Goal: Participate in discussion: Engage in conversation with other users on a specific topic

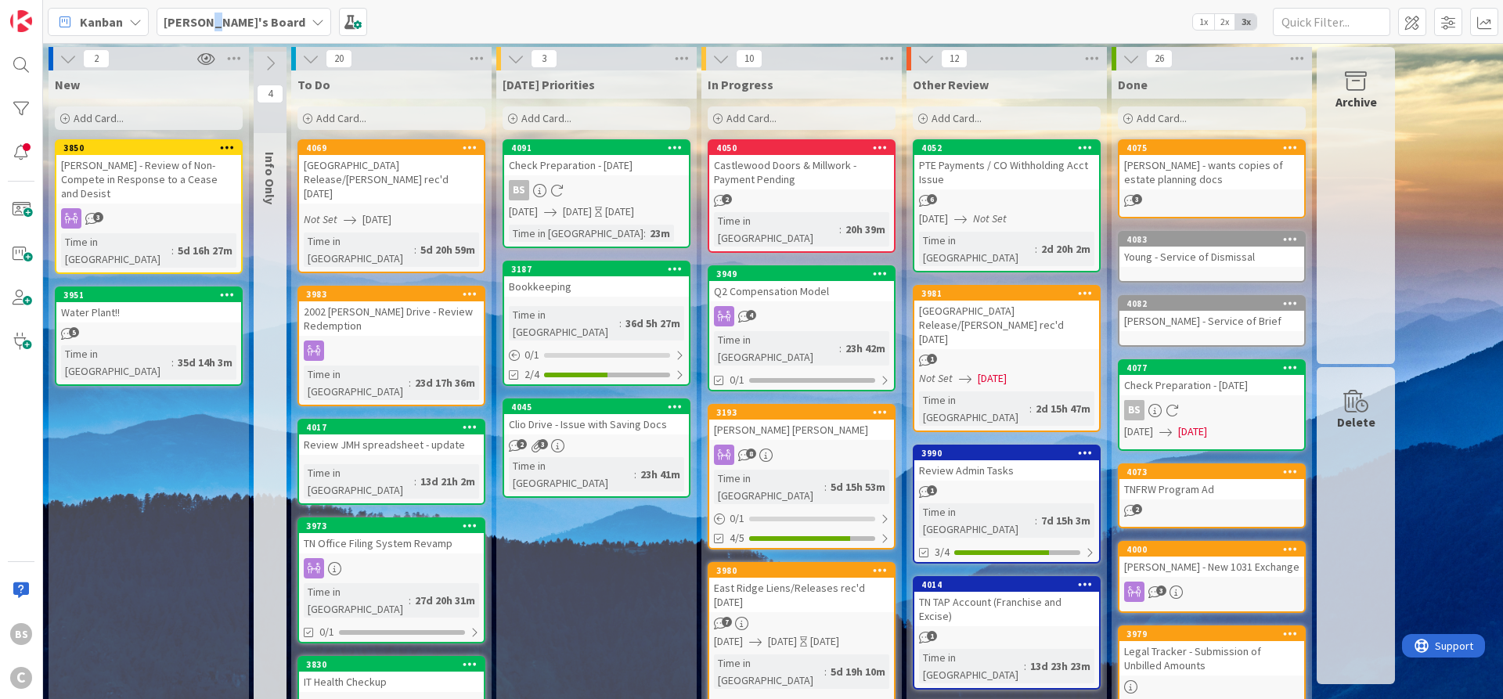
click at [210, 18] on b "[PERSON_NAME]'s Board" at bounding box center [235, 22] width 142 height 16
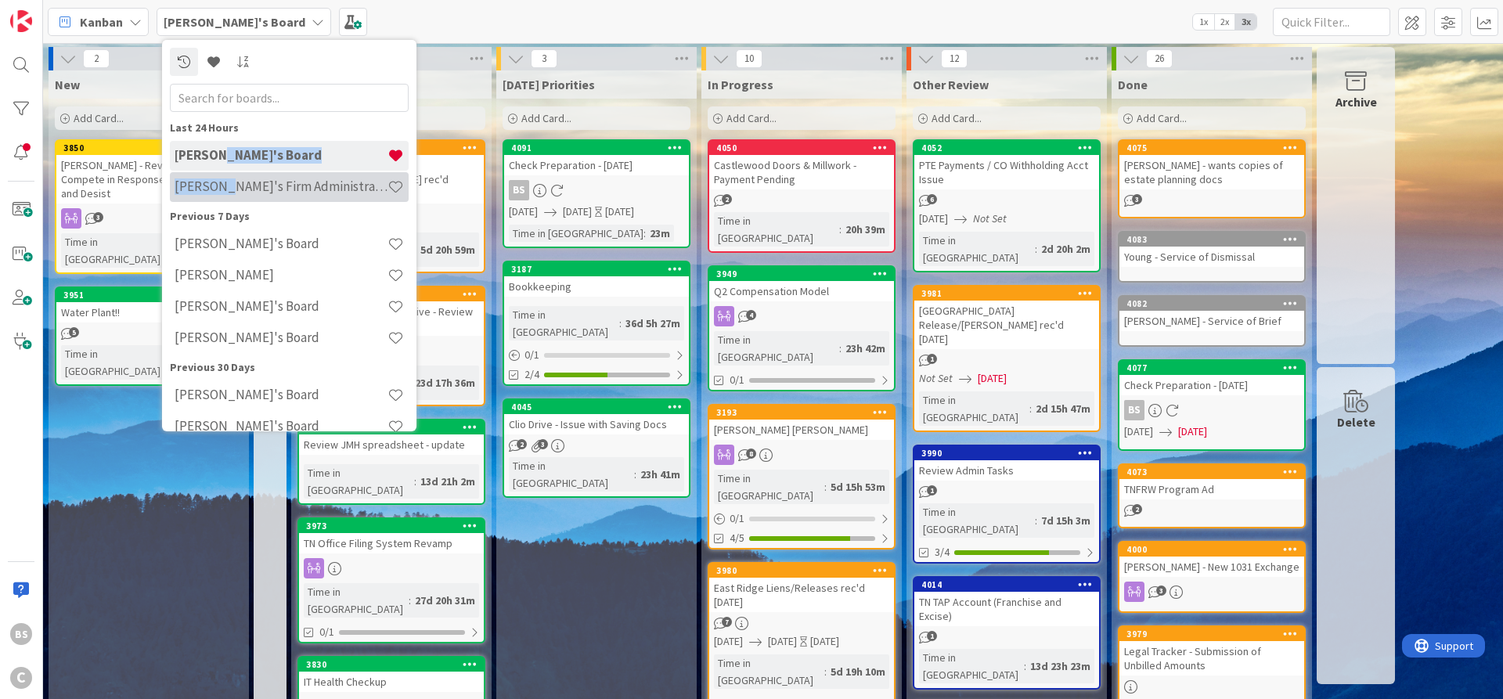
click at [222, 178] on div "[PERSON_NAME]'s Firm Administration Board" at bounding box center [289, 187] width 239 height 30
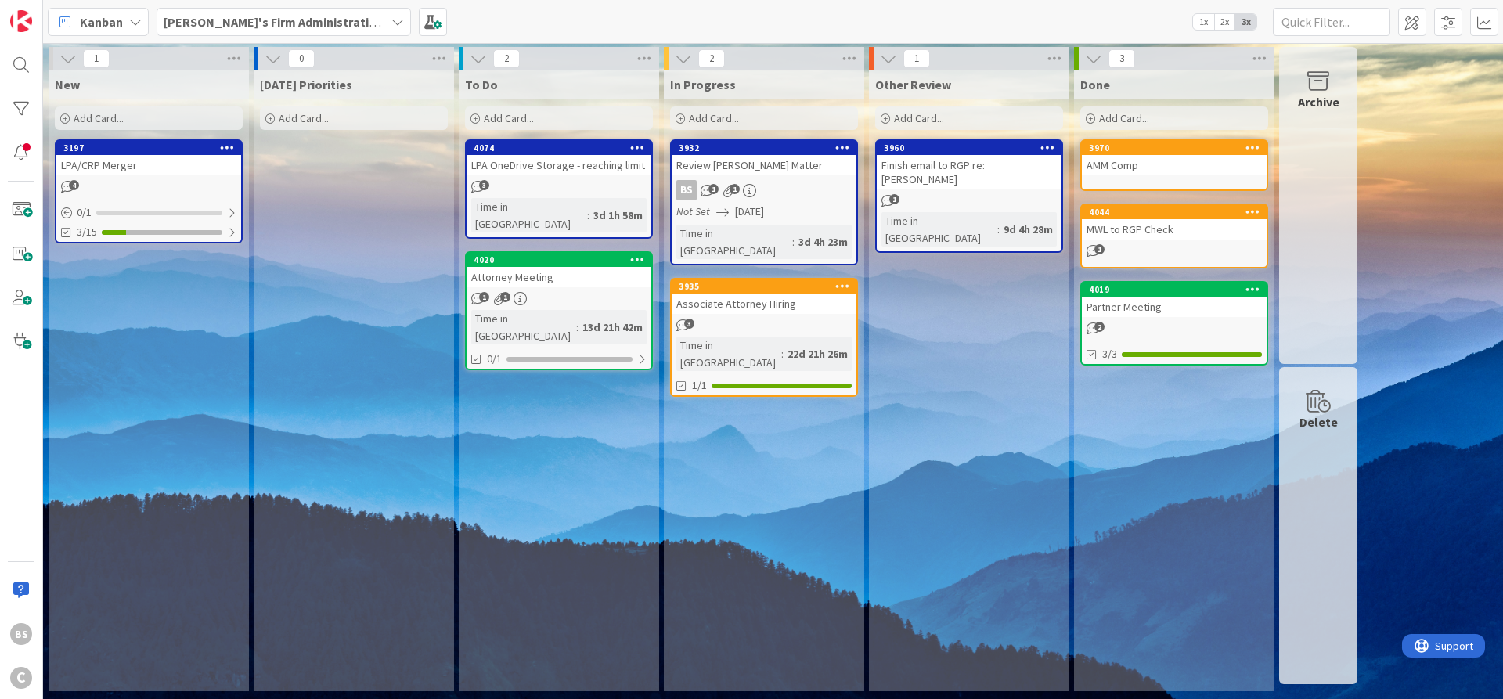
click at [502, 267] on div "Attorney Meeting" at bounding box center [559, 277] width 185 height 20
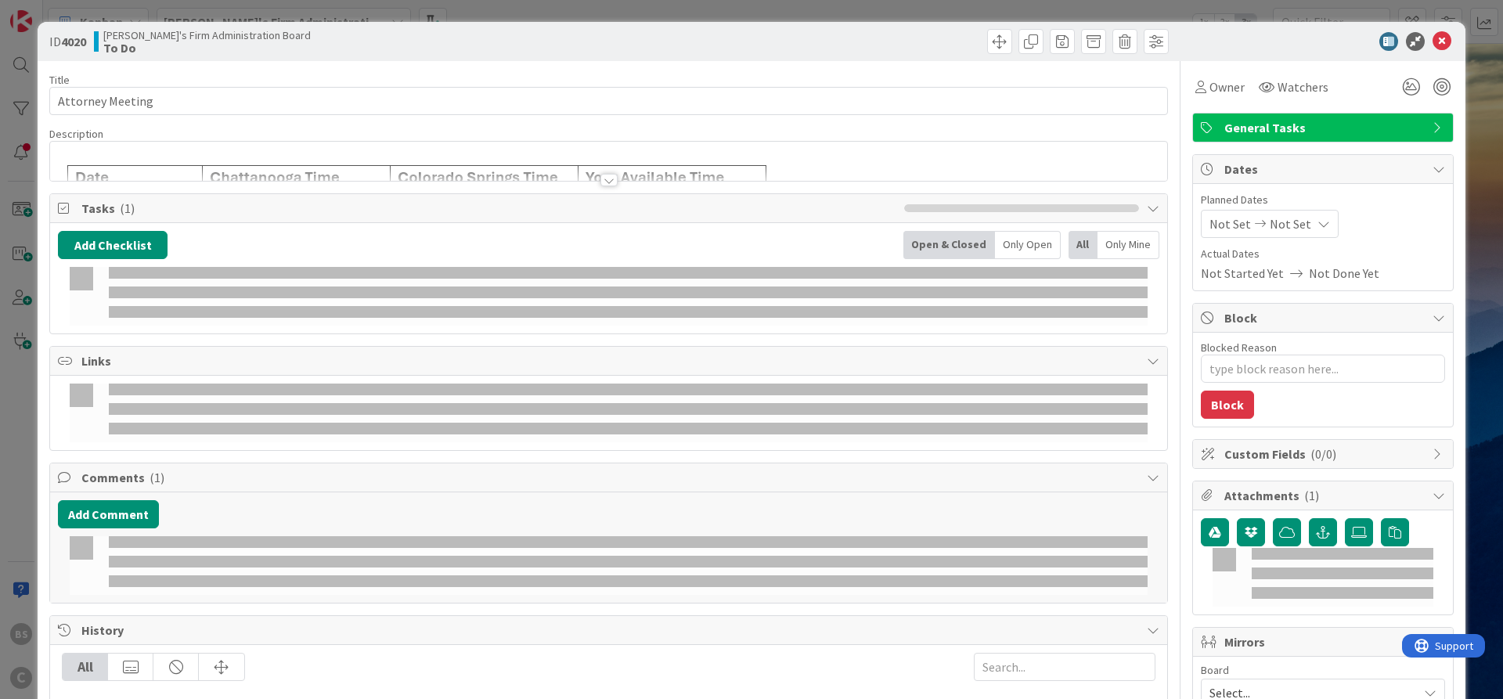
type textarea "x"
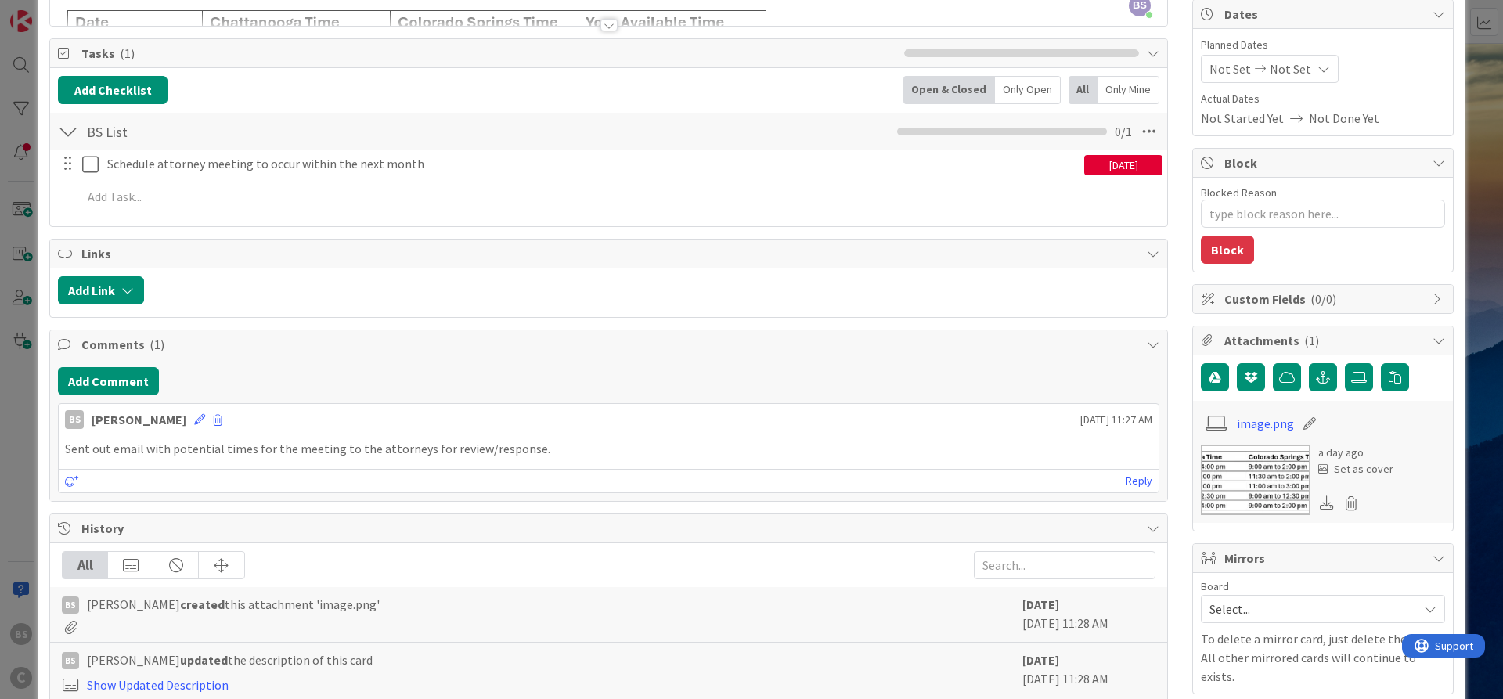
scroll to position [94, 0]
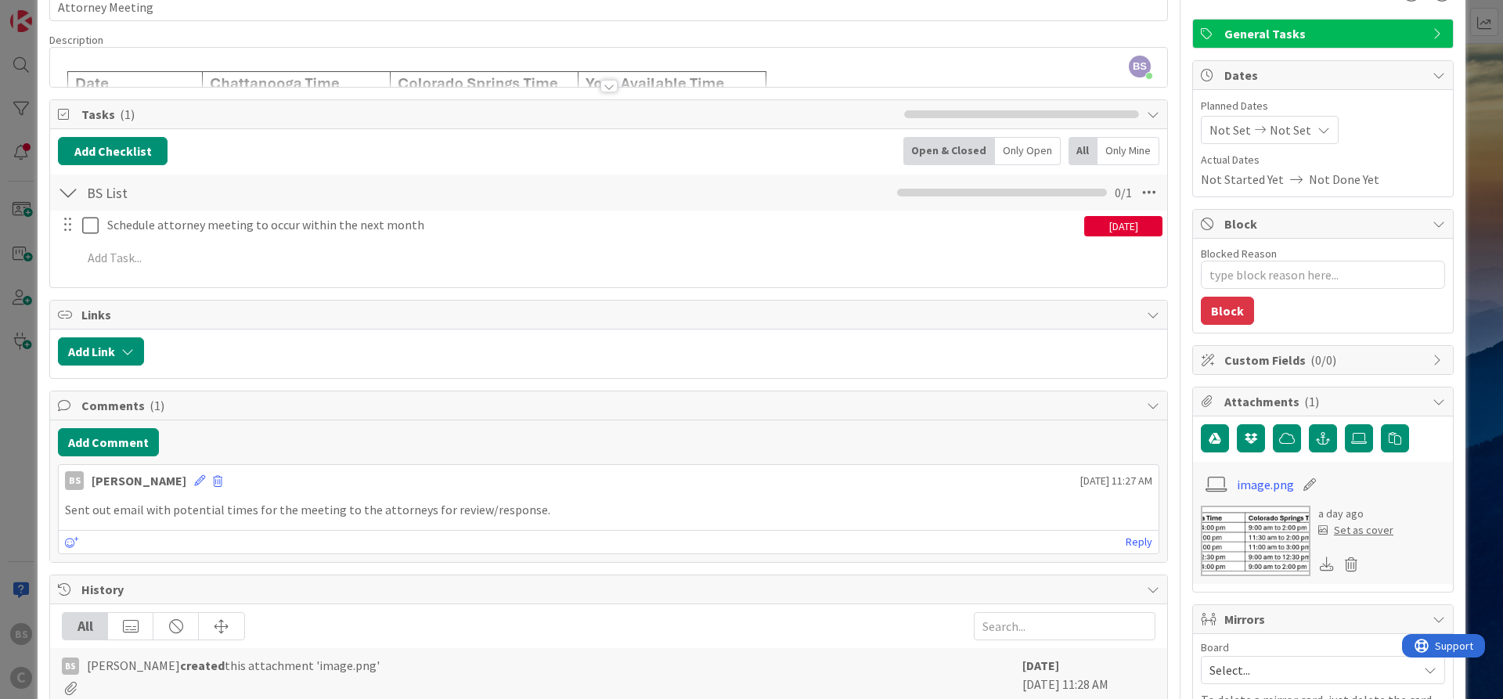
click at [604, 87] on div at bounding box center [608, 86] width 17 height 13
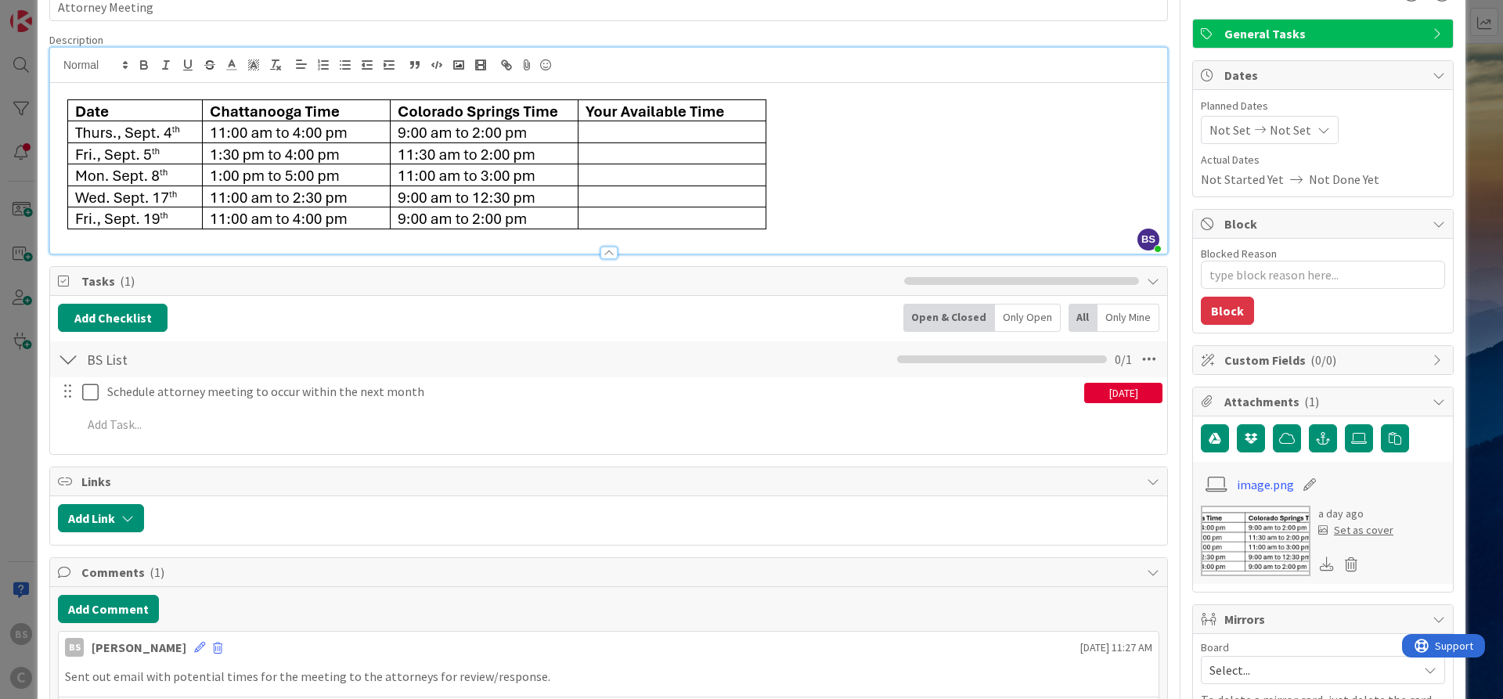
click at [829, 223] on p at bounding box center [608, 162] width 1101 height 152
click at [117, 616] on button "Add Comment" at bounding box center [108, 609] width 101 height 28
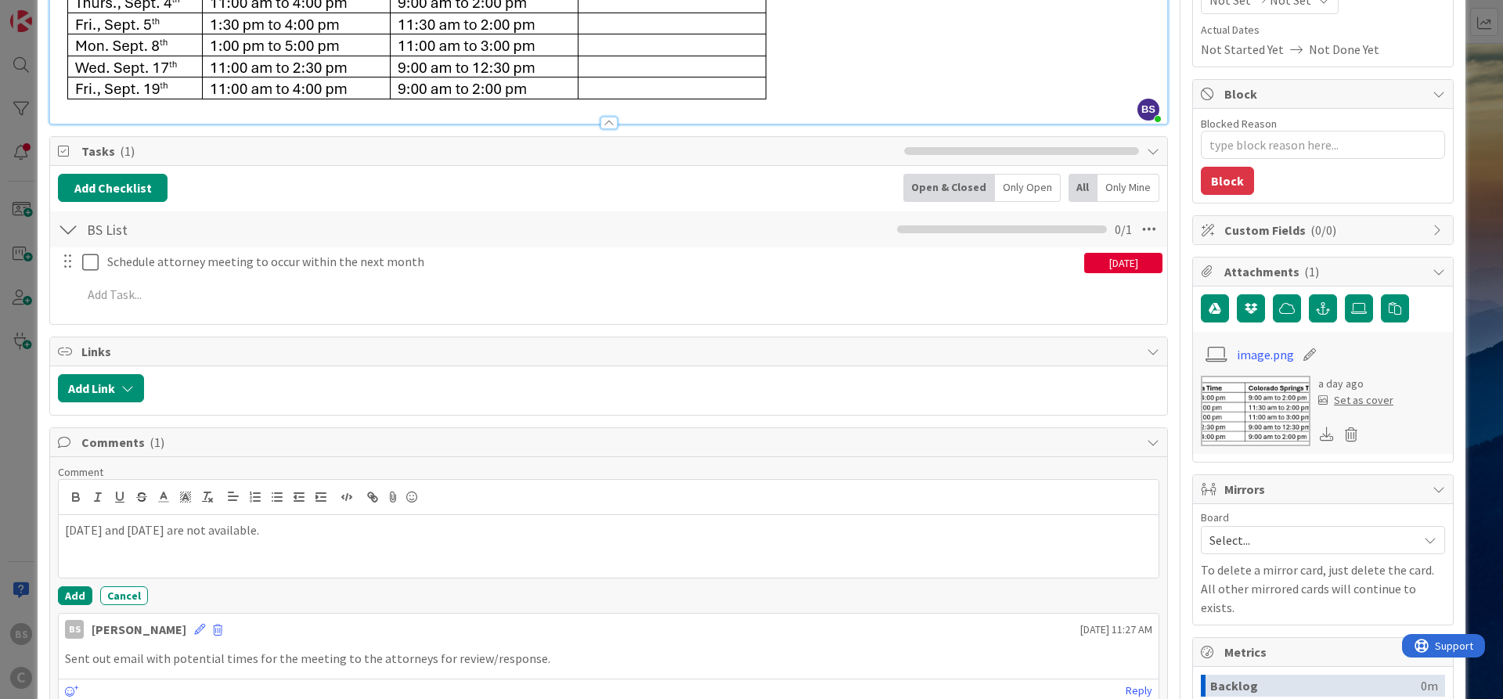
scroll to position [376, 0]
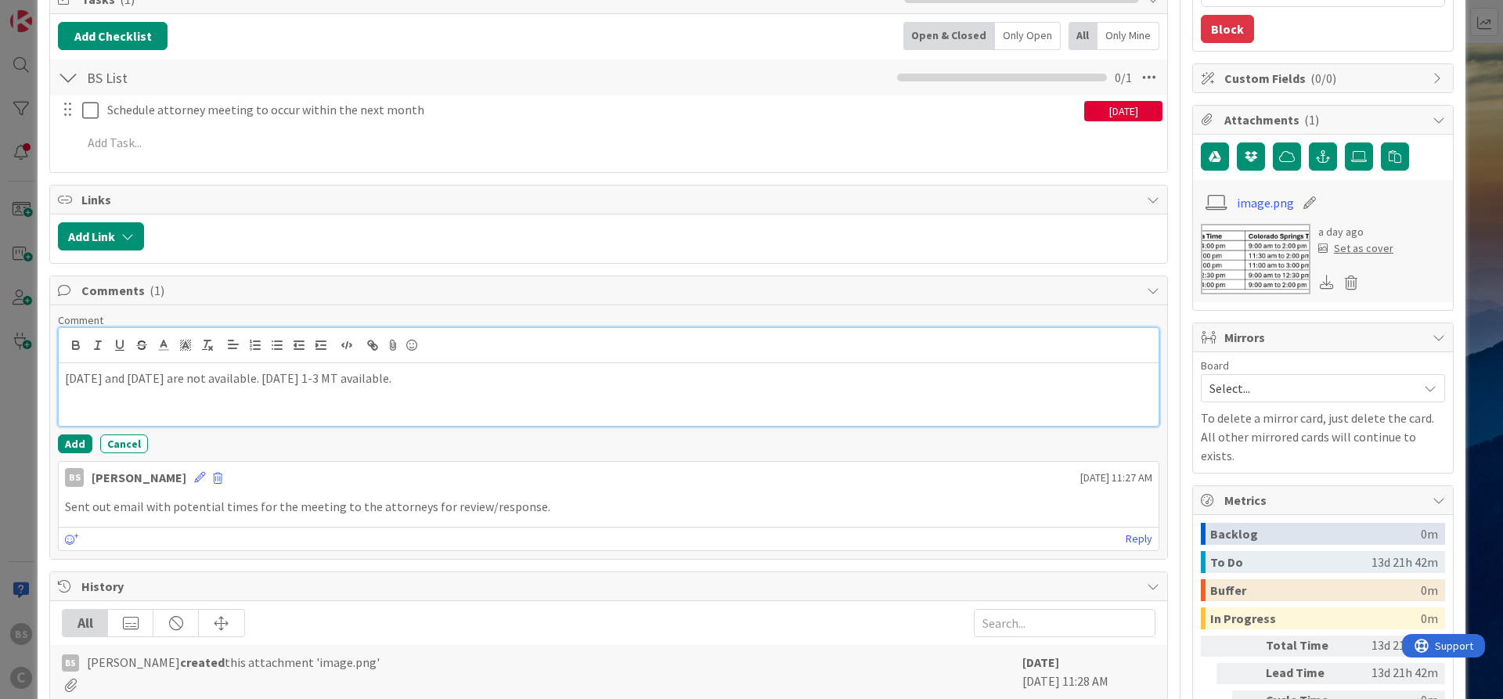
click at [449, 370] on p "[DATE] and [DATE] are not available. [DATE] 1-3 MT available." at bounding box center [608, 379] width 1087 height 18
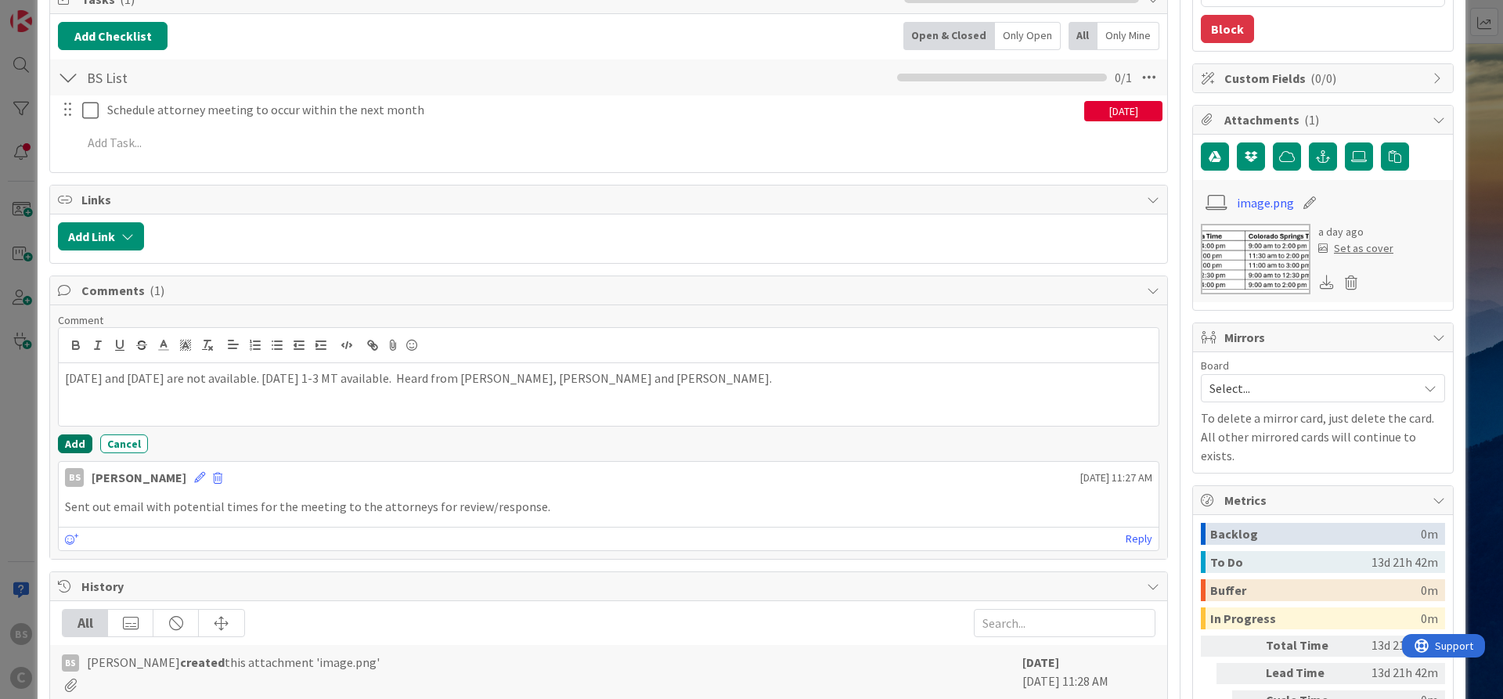
click at [69, 442] on button "Add" at bounding box center [75, 443] width 34 height 19
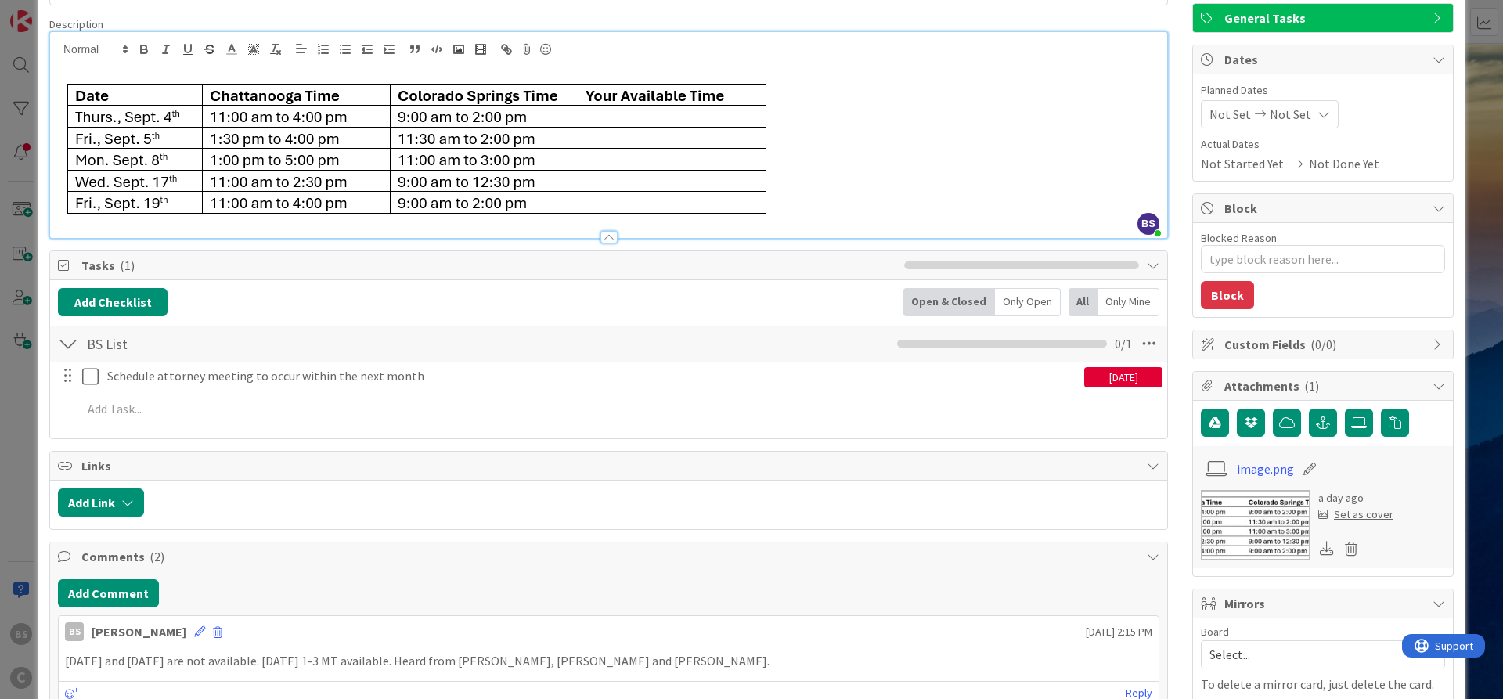
scroll to position [282, 0]
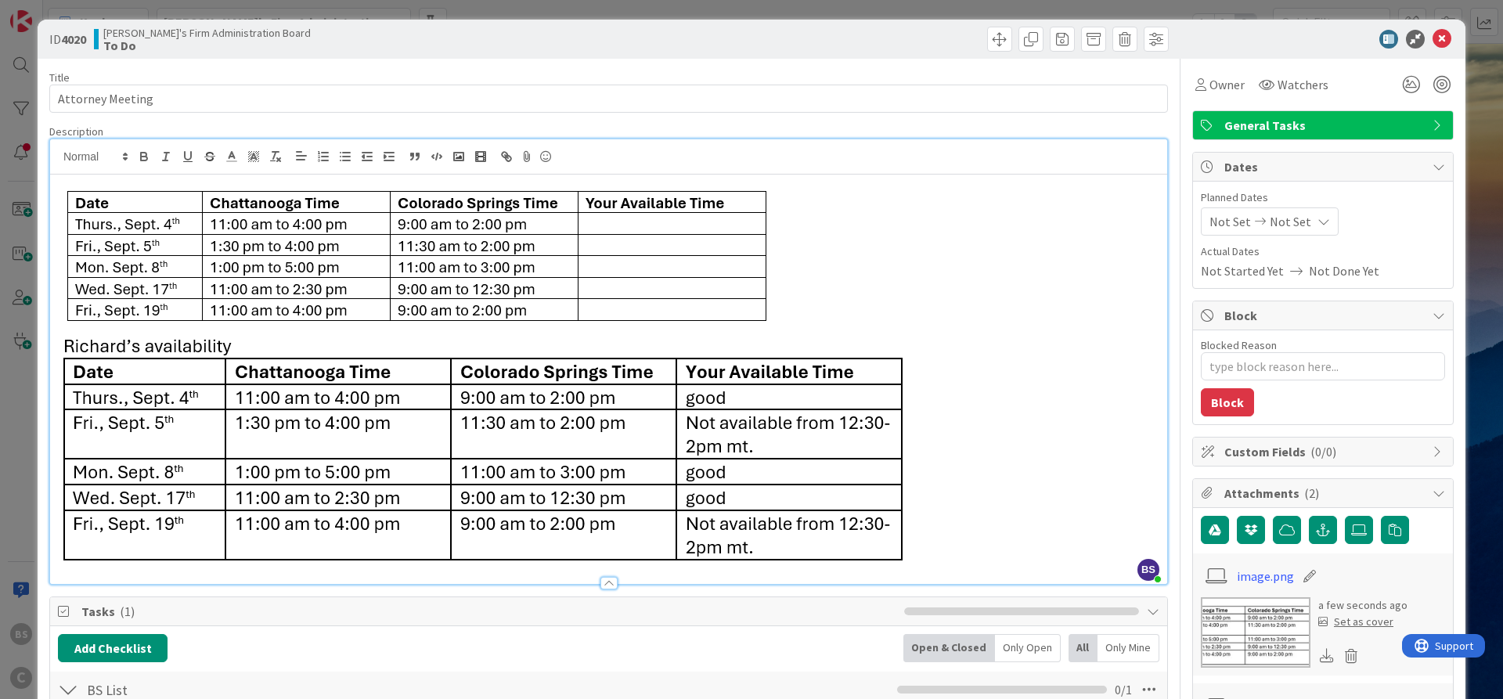
scroll to position [0, 0]
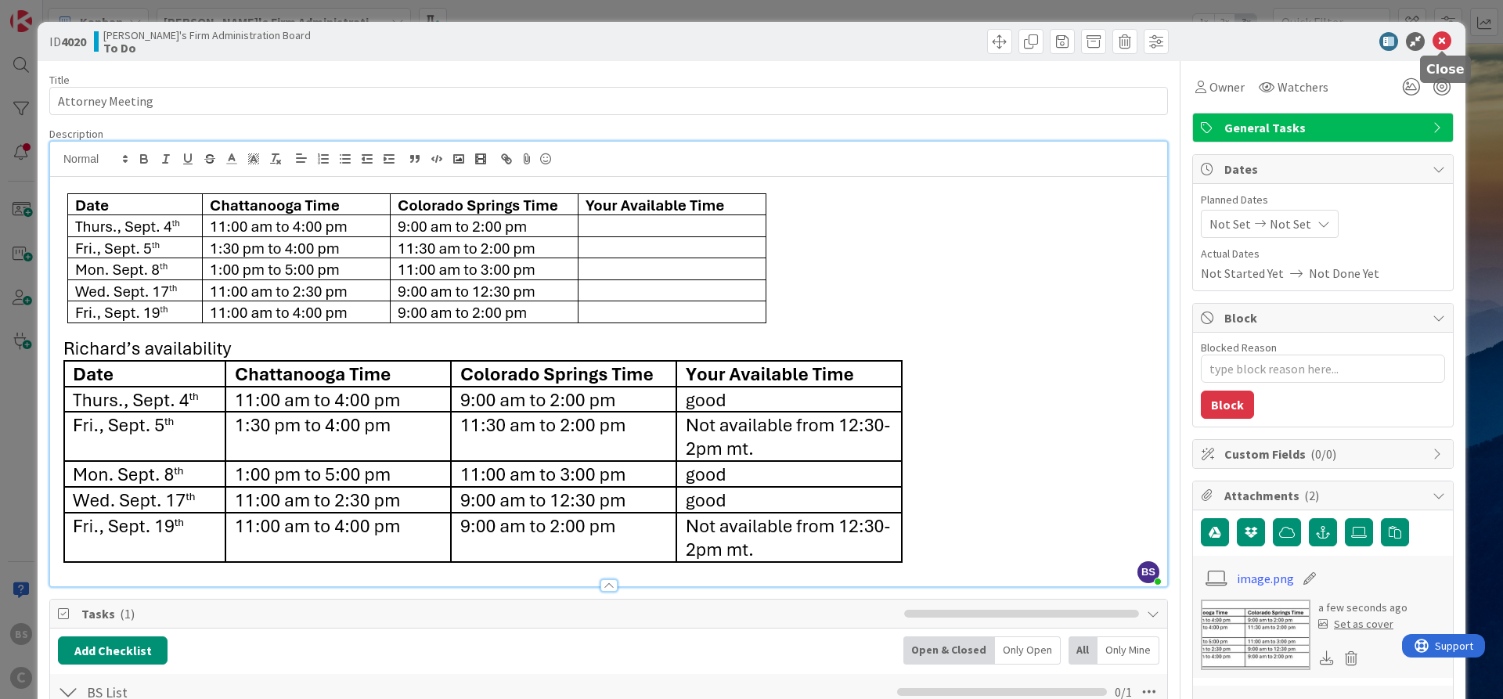
click at [1448, 39] on icon at bounding box center [1442, 41] width 19 height 19
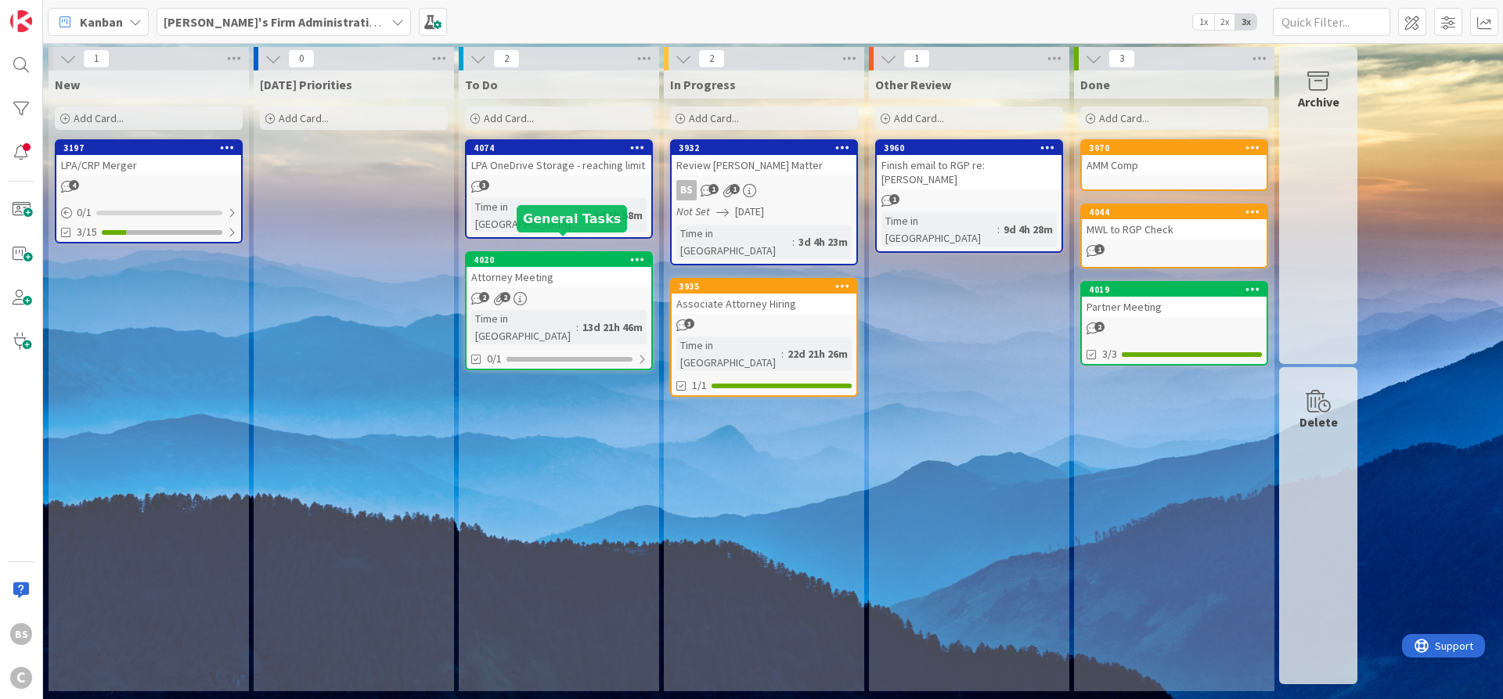
click at [517, 254] on div "4020" at bounding box center [563, 259] width 178 height 11
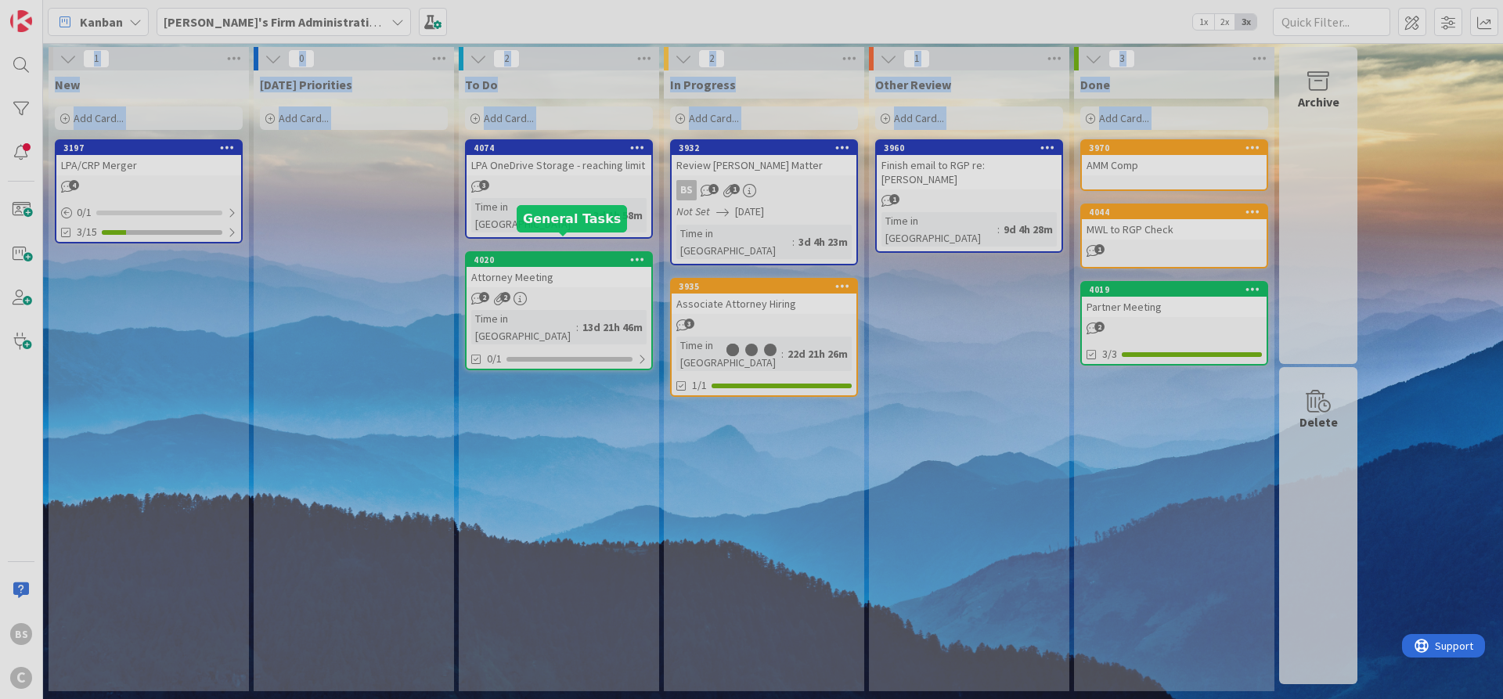
click at [517, 247] on div at bounding box center [751, 349] width 1503 height 699
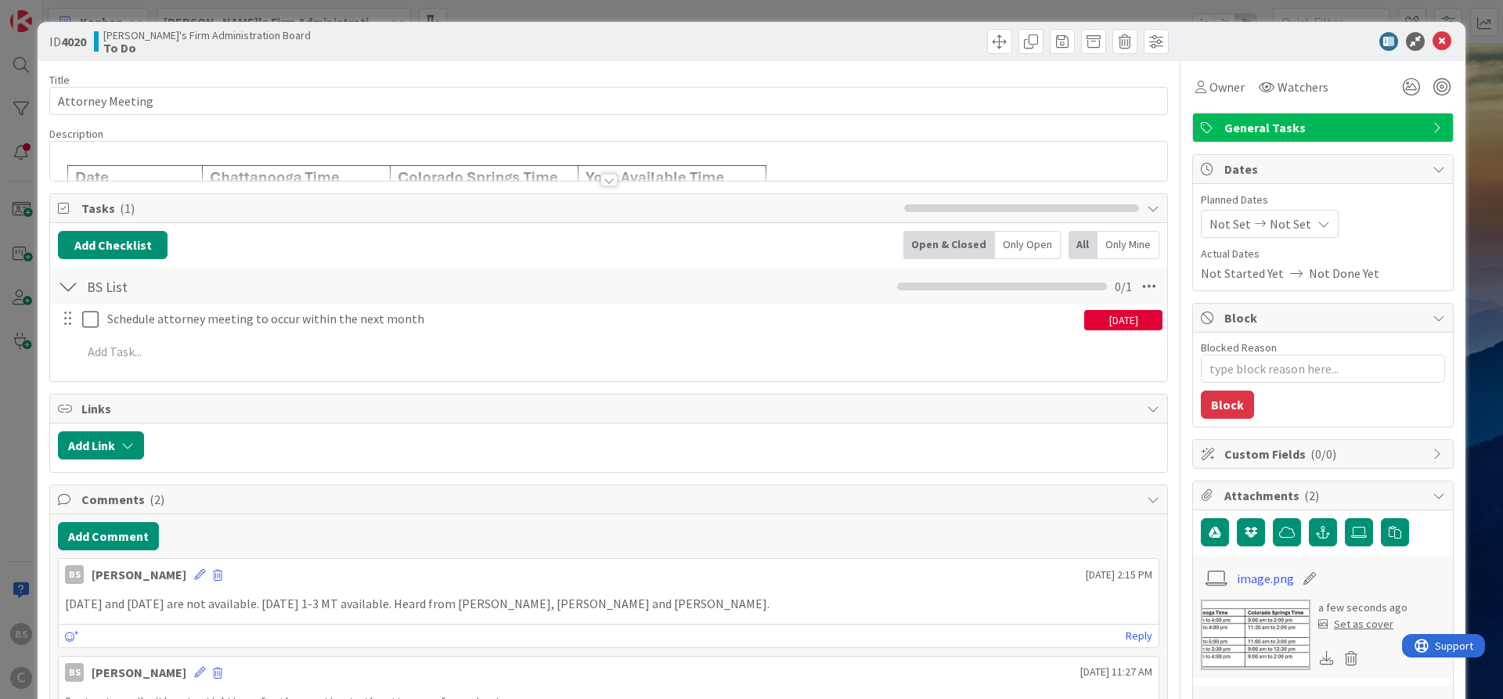
click at [600, 178] on div at bounding box center [608, 180] width 17 height 13
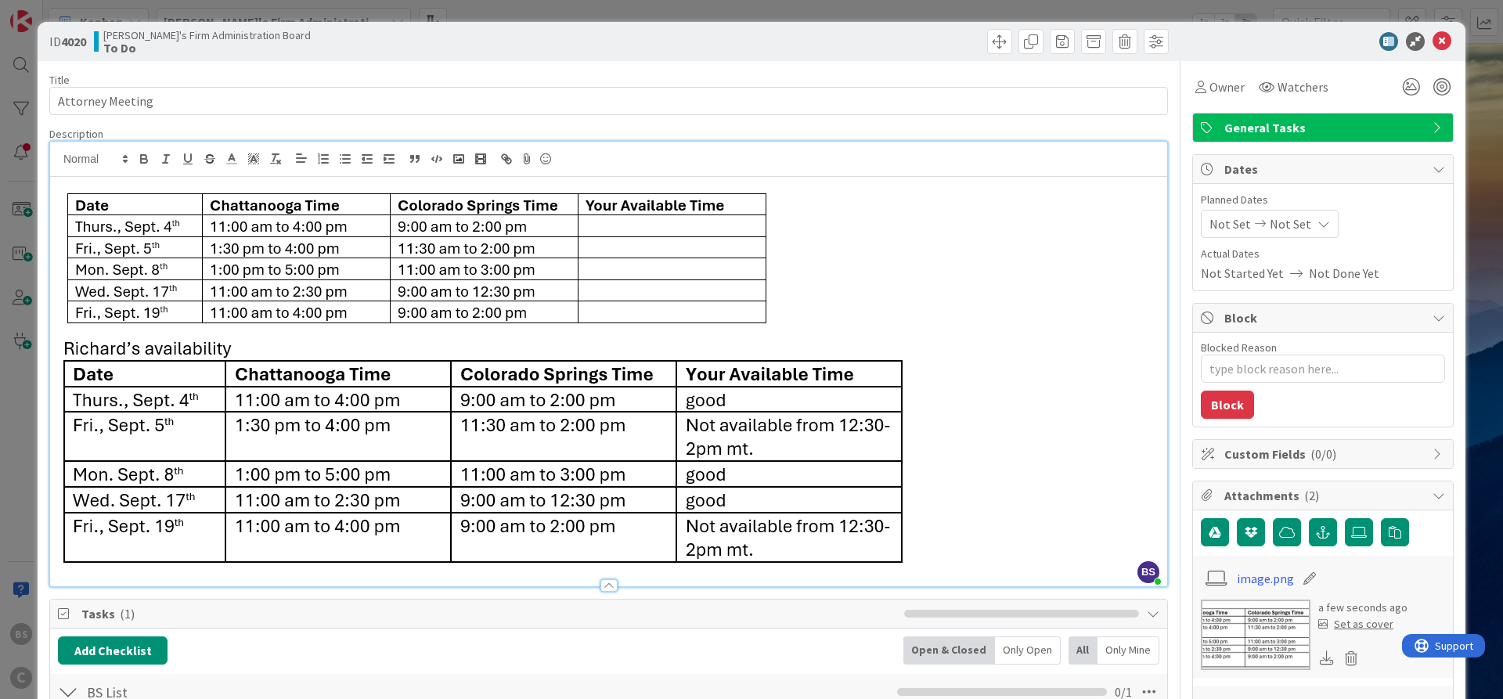
click at [609, 585] on div at bounding box center [608, 585] width 17 height 13
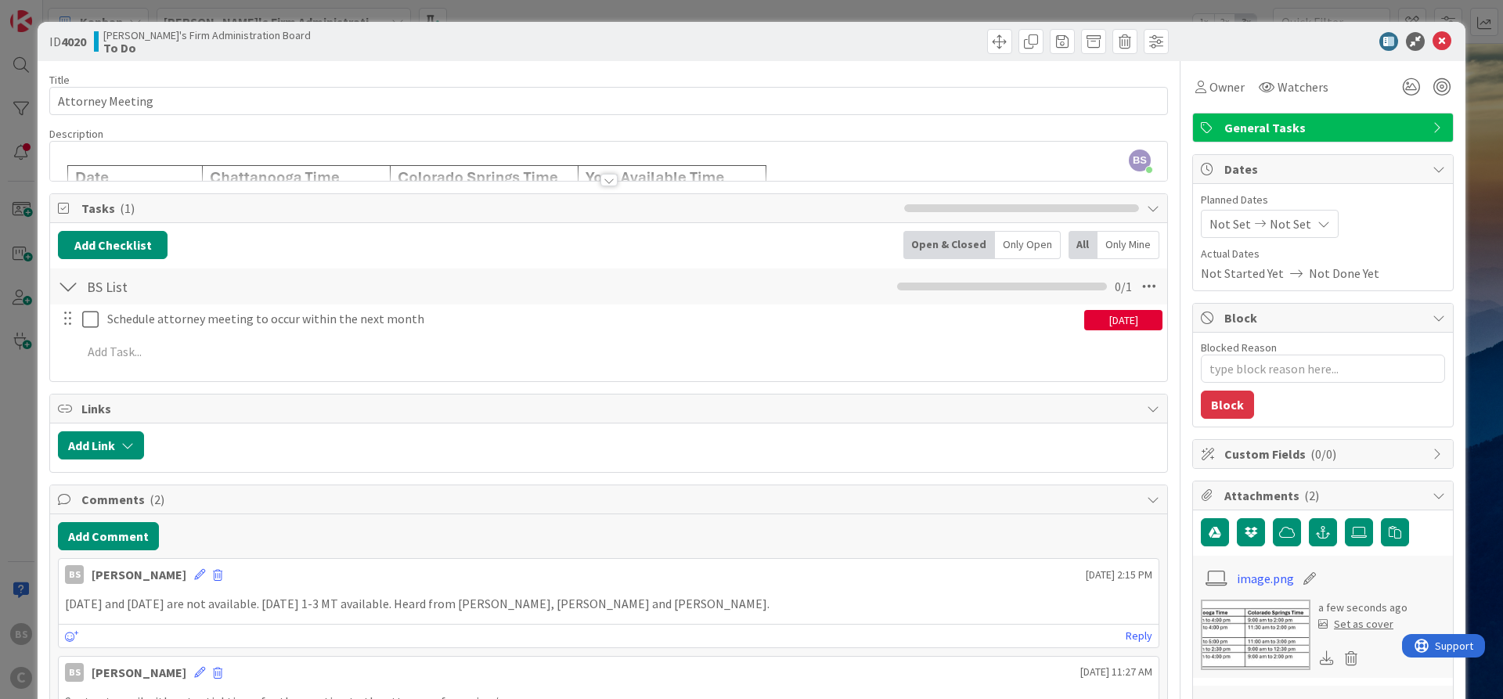
drag, startPoint x: 604, startPoint y: 181, endPoint x: 613, endPoint y: 197, distance: 18.6
click at [604, 182] on div at bounding box center [608, 180] width 17 height 13
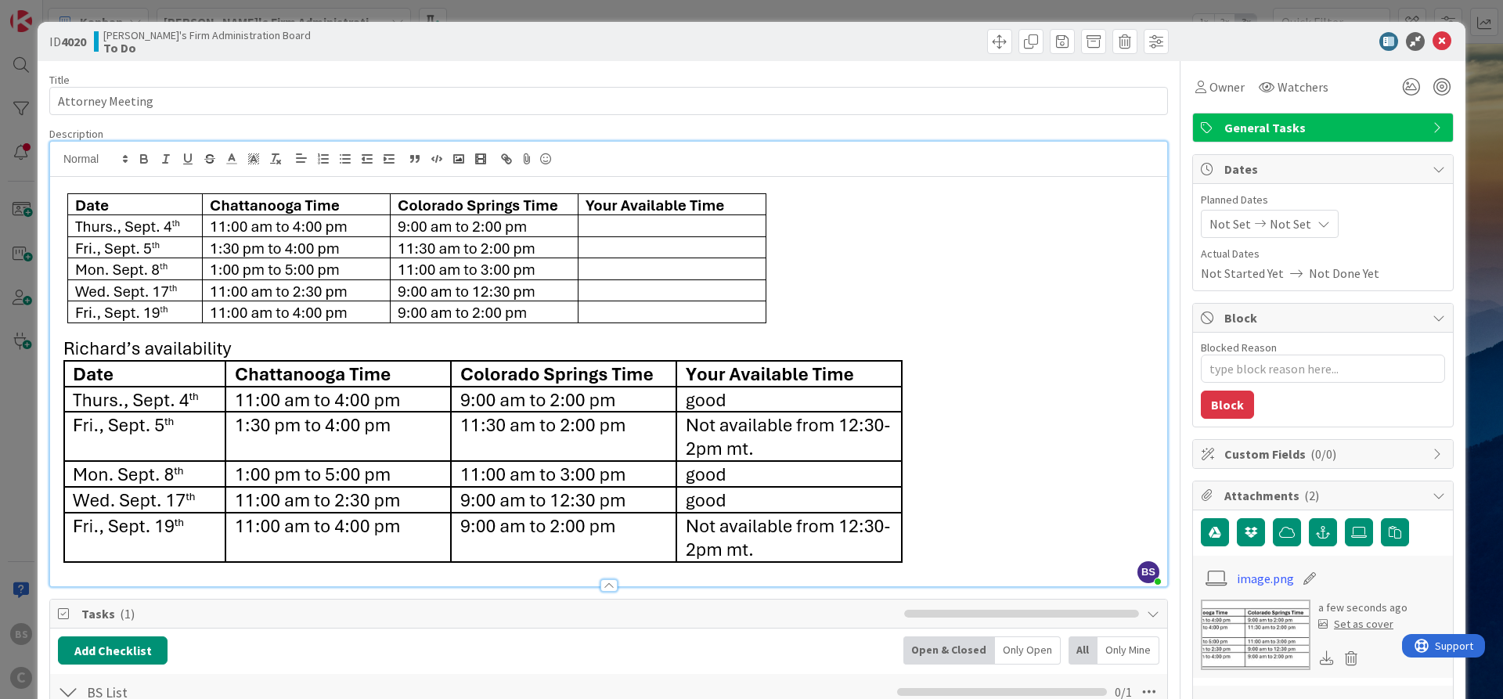
click at [1007, 556] on p at bounding box center [608, 451] width 1101 height 239
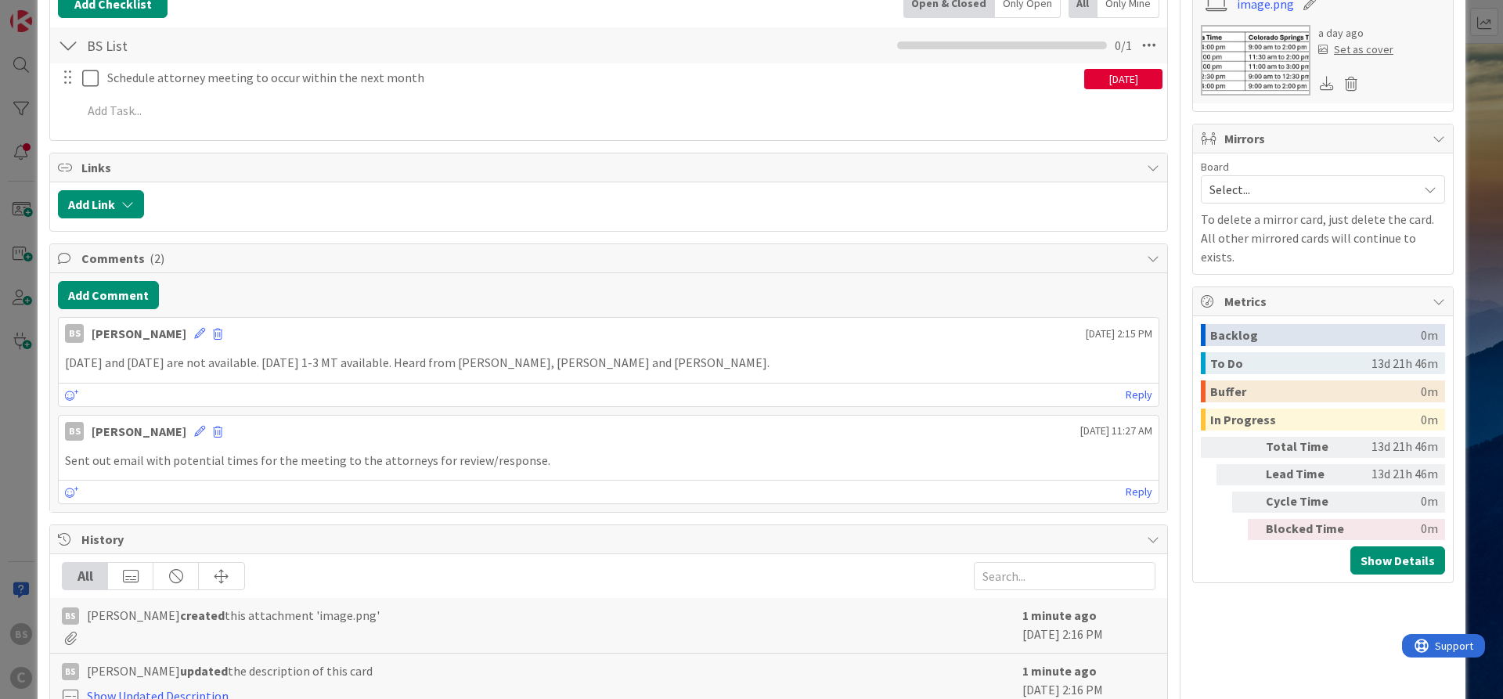
scroll to position [845, 0]
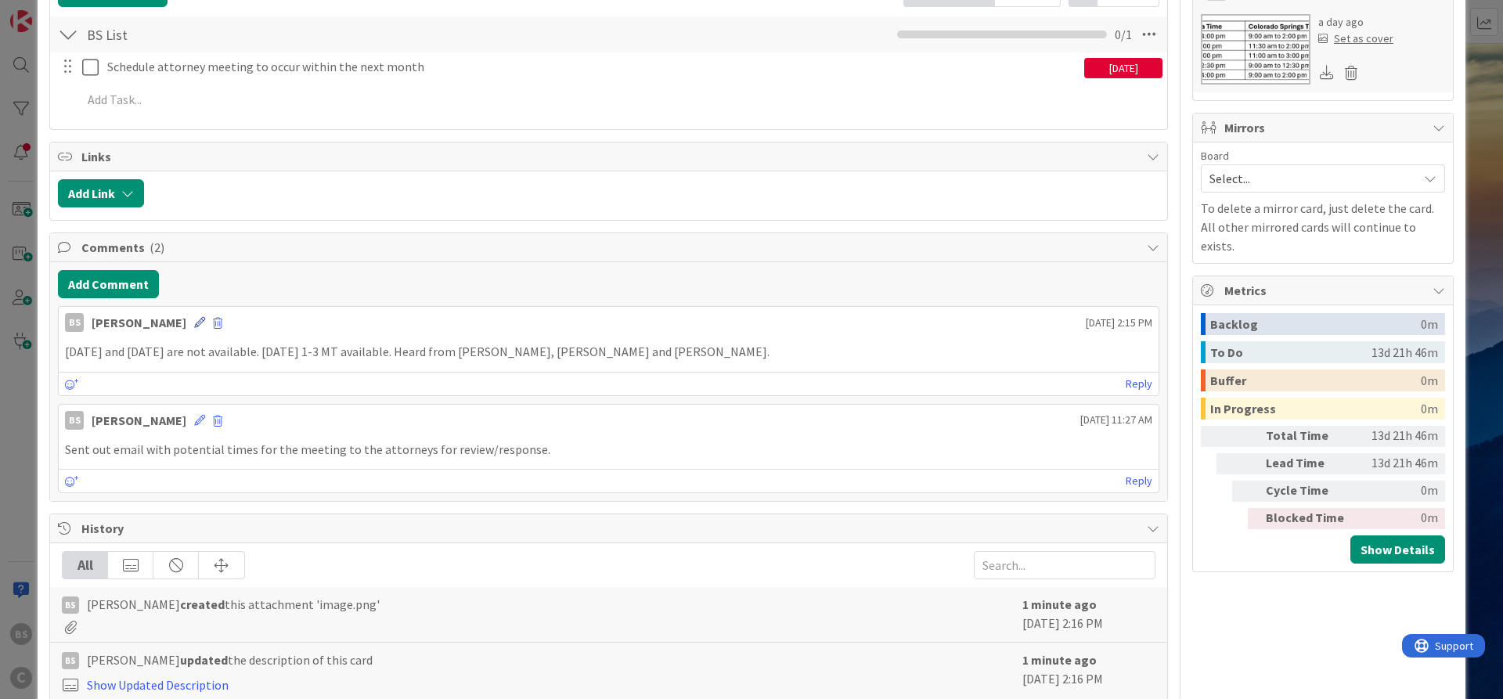
click at [194, 318] on icon at bounding box center [199, 322] width 11 height 11
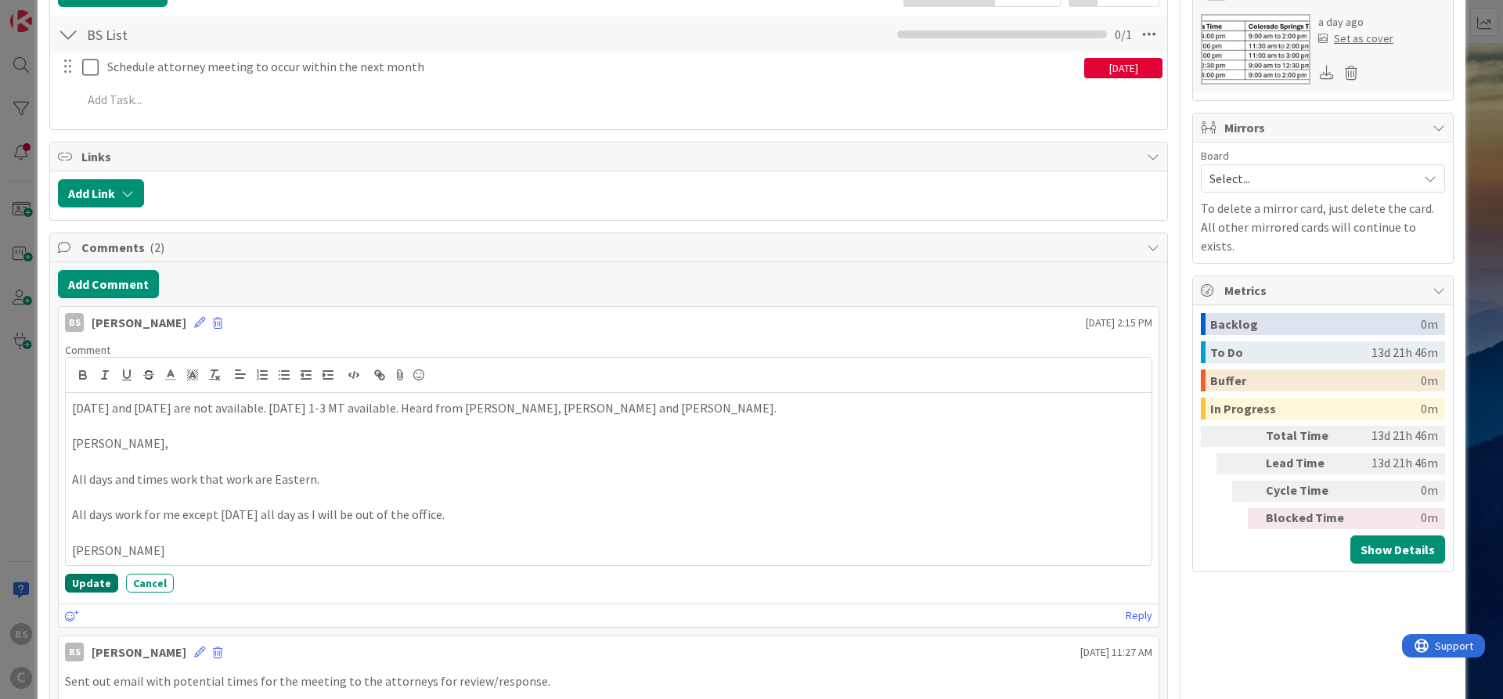
click at [96, 589] on button "Update" at bounding box center [91, 583] width 53 height 19
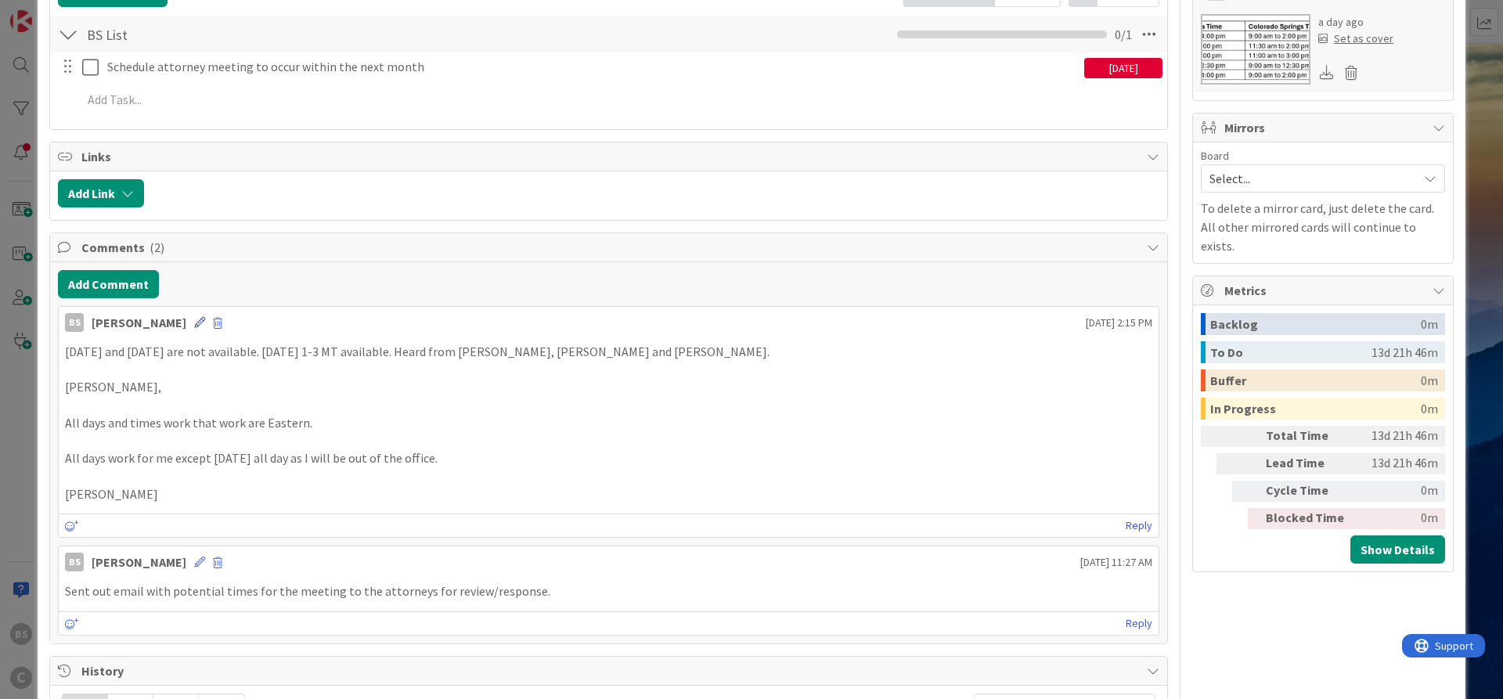
click at [194, 321] on icon at bounding box center [199, 322] width 11 height 11
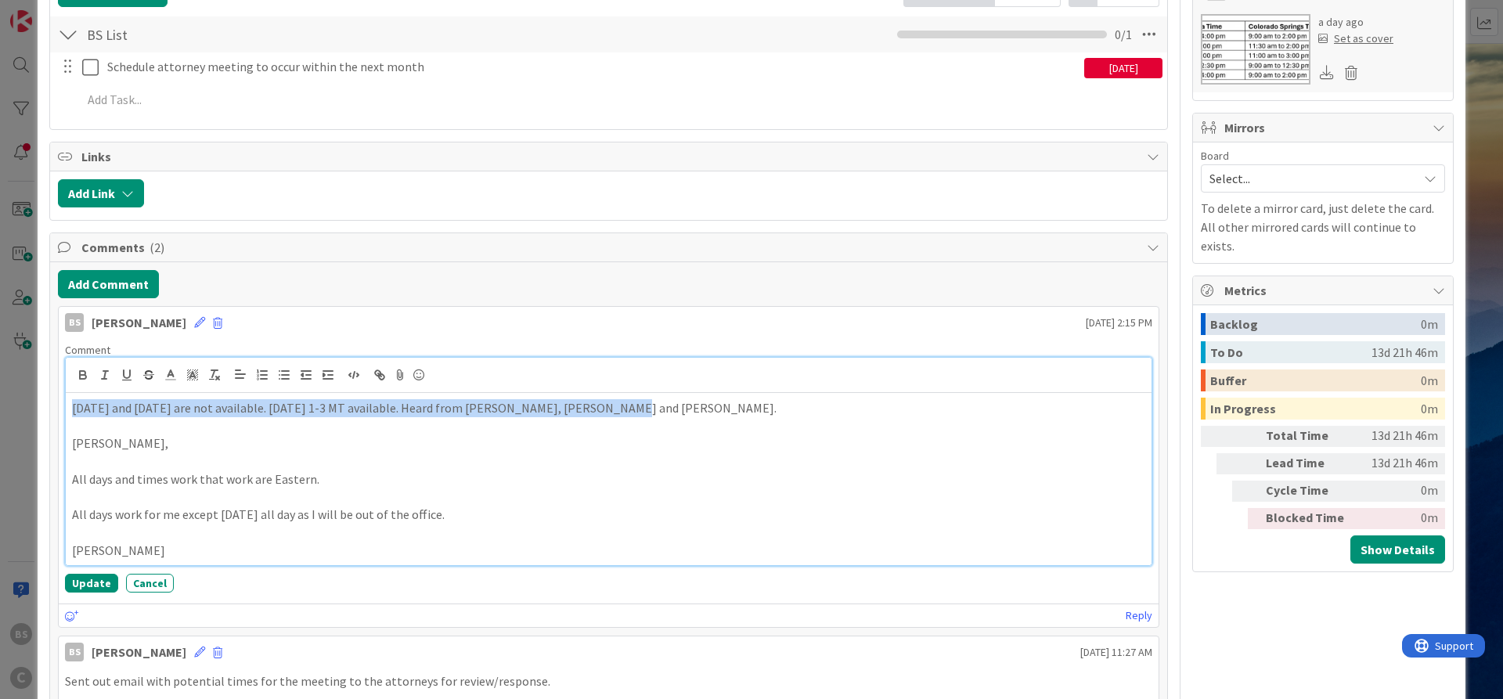
drag, startPoint x: 638, startPoint y: 412, endPoint x: 49, endPoint y: 406, distance: 588.7
click at [66, 406] on div "[DATE] and [DATE] are not available. [DATE] 1-3 MT available. Heard from [PERSO…" at bounding box center [609, 479] width 1086 height 172
click at [85, 370] on icon "button" at bounding box center [83, 375] width 14 height 14
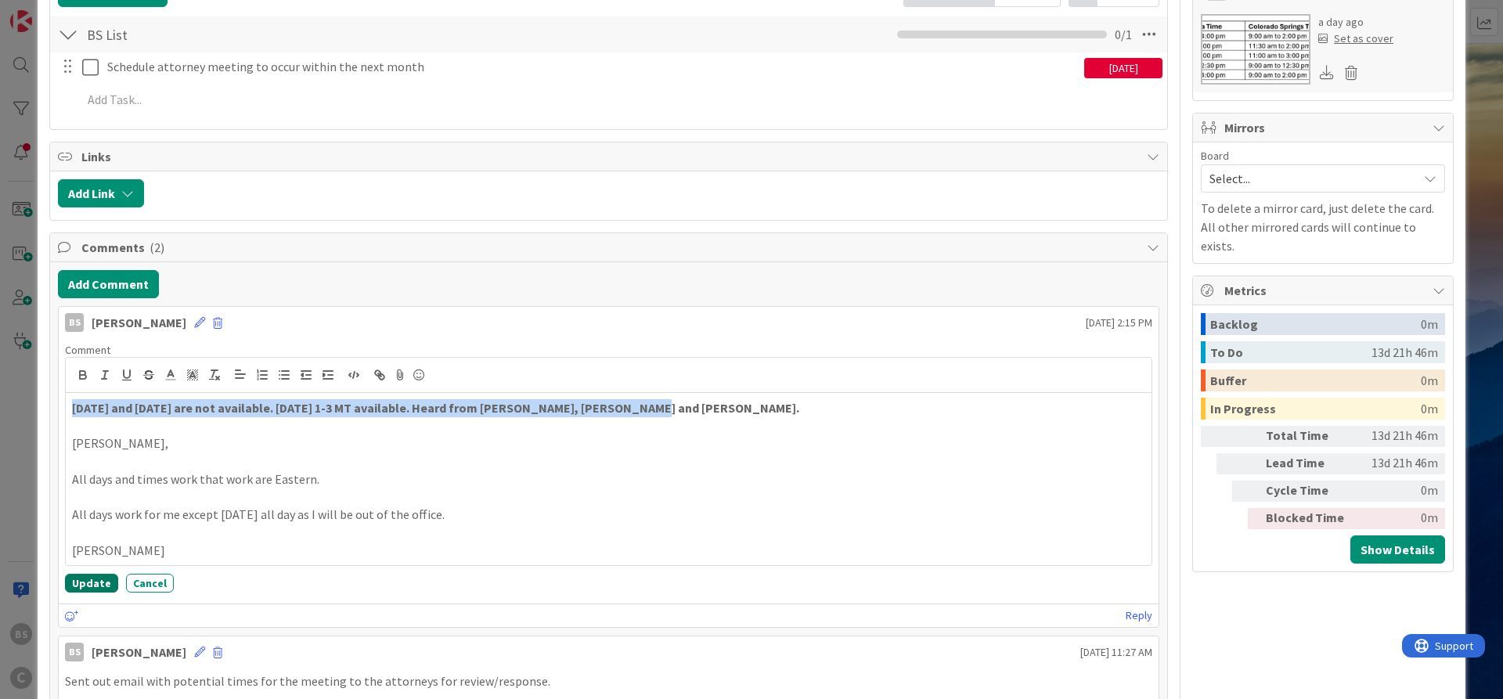
click at [94, 586] on button "Update" at bounding box center [91, 583] width 53 height 19
type textarea "x"
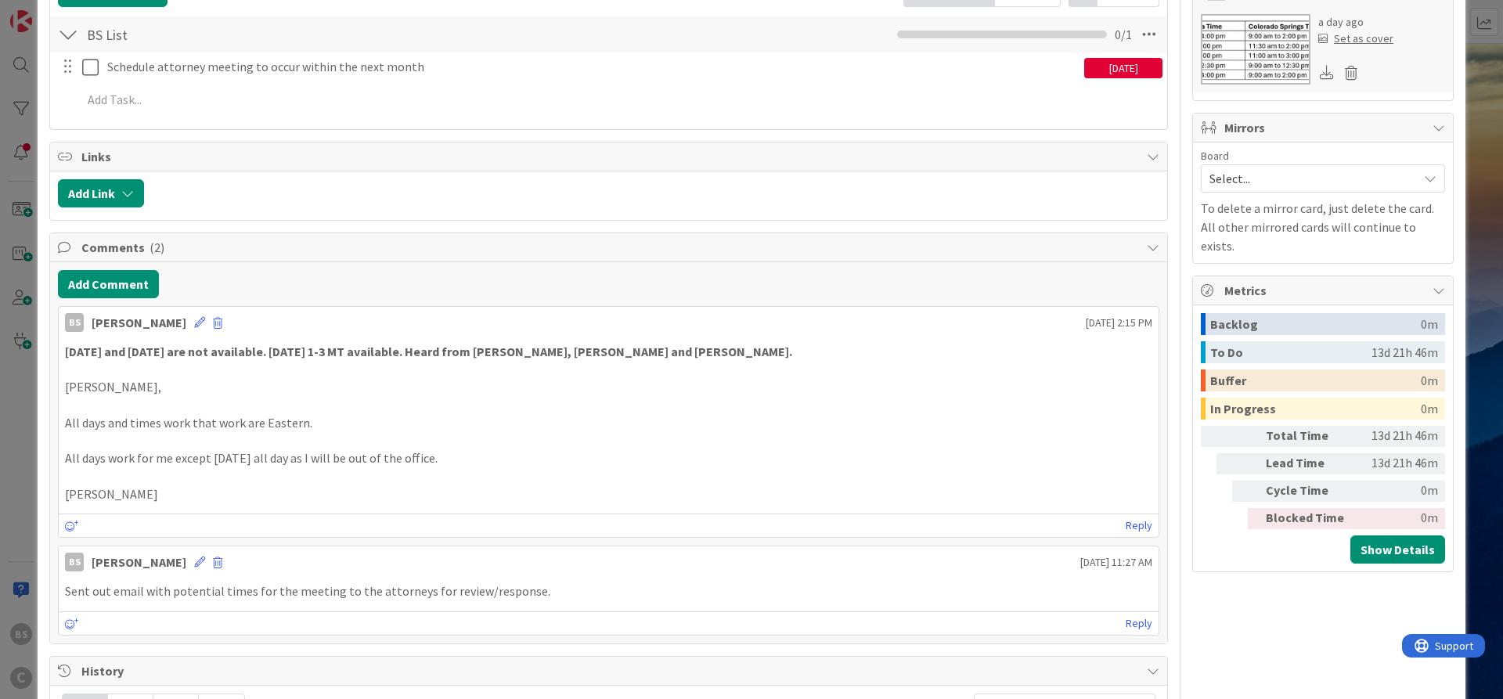
click at [781, 474] on p at bounding box center [608, 476] width 1087 height 18
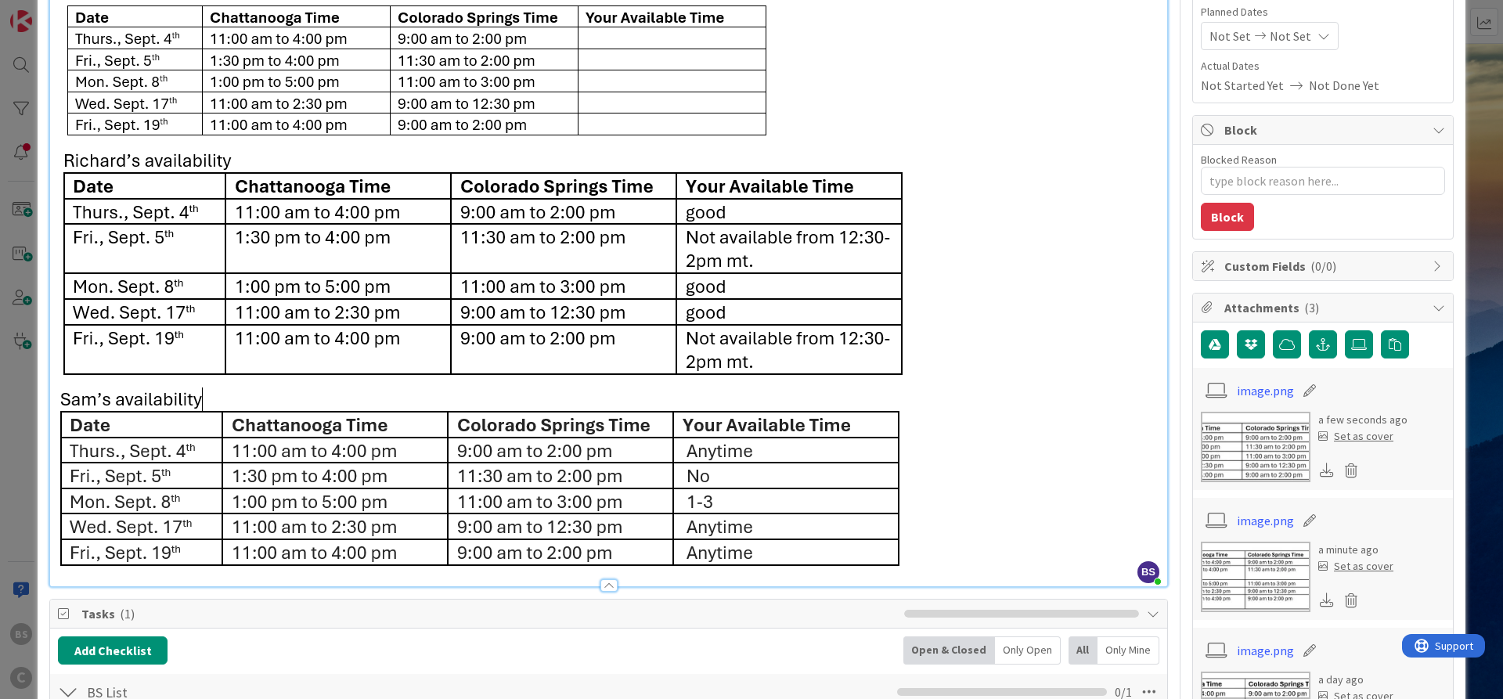
scroll to position [0, 0]
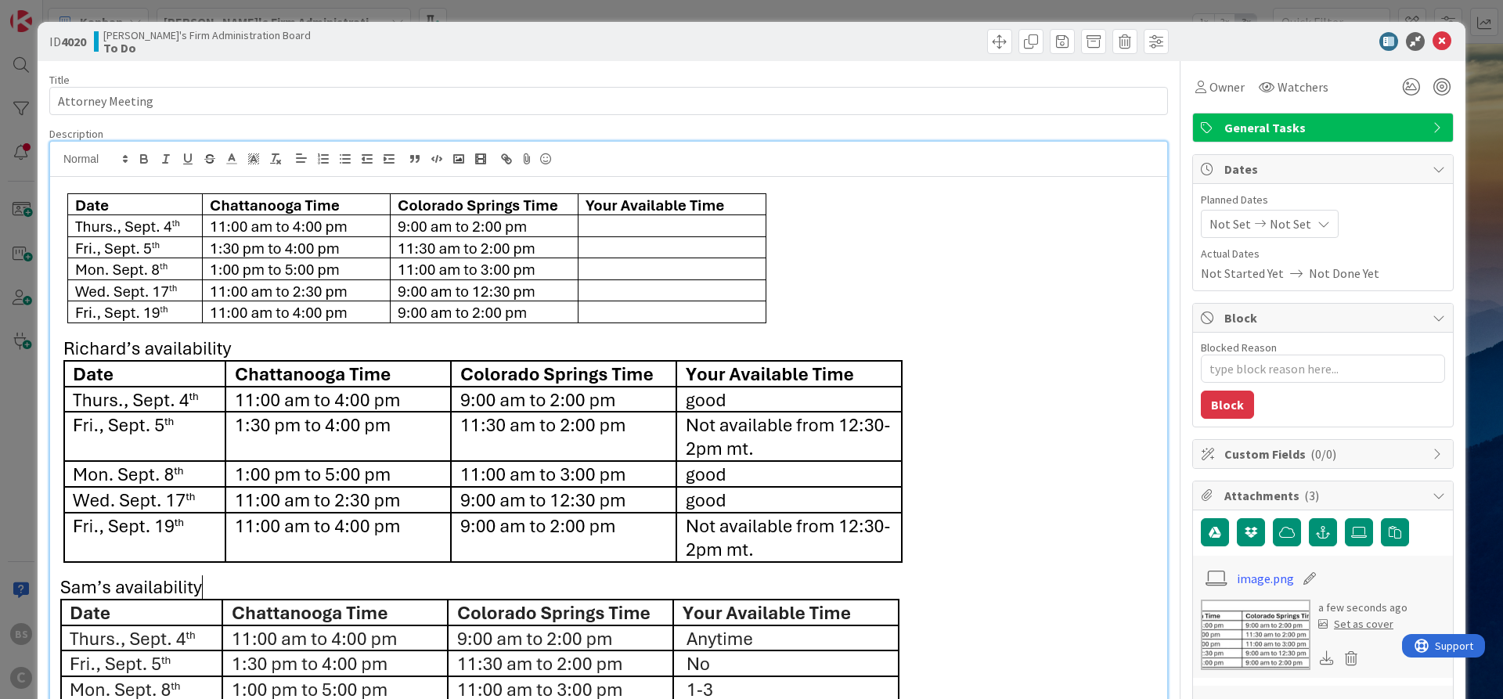
click at [1448, 41] on icon at bounding box center [1442, 41] width 19 height 19
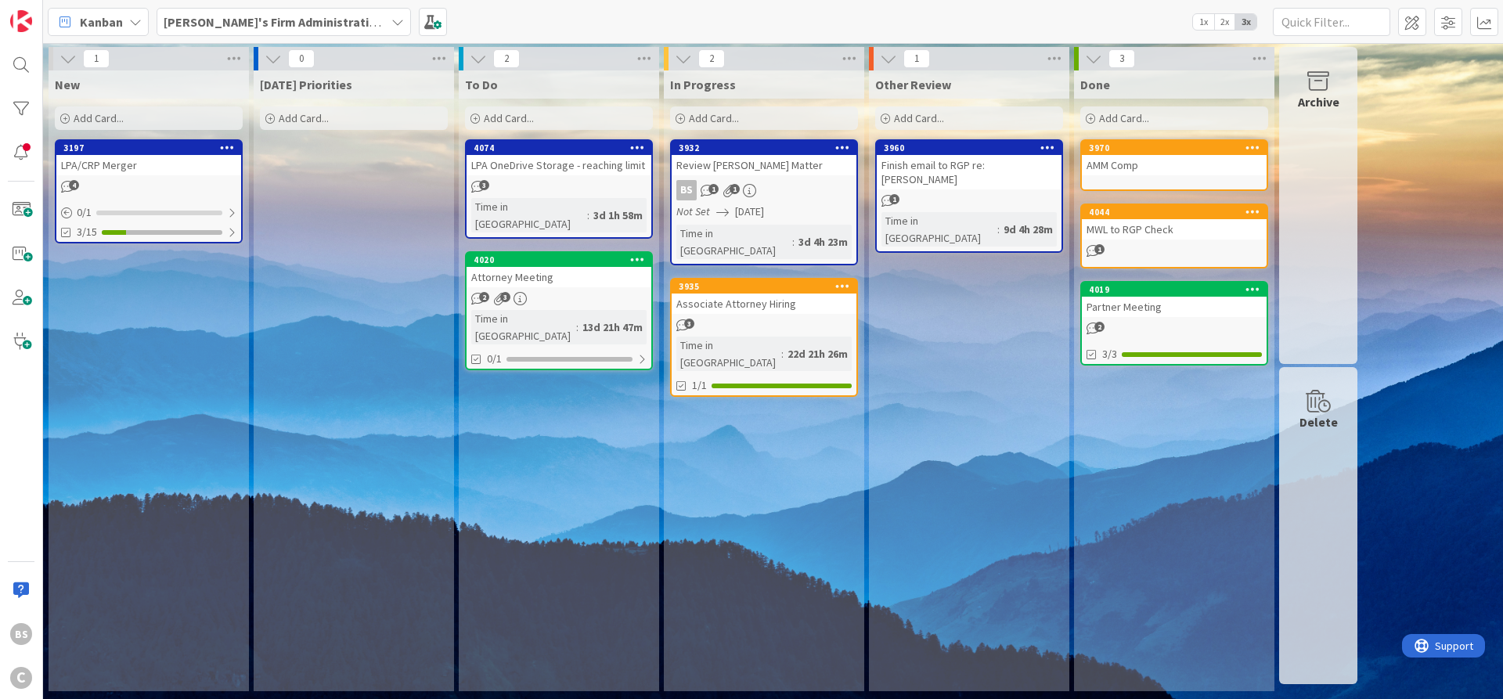
click at [312, 13] on span "[PERSON_NAME]'s Firm Administration Board" at bounding box center [275, 22] width 222 height 19
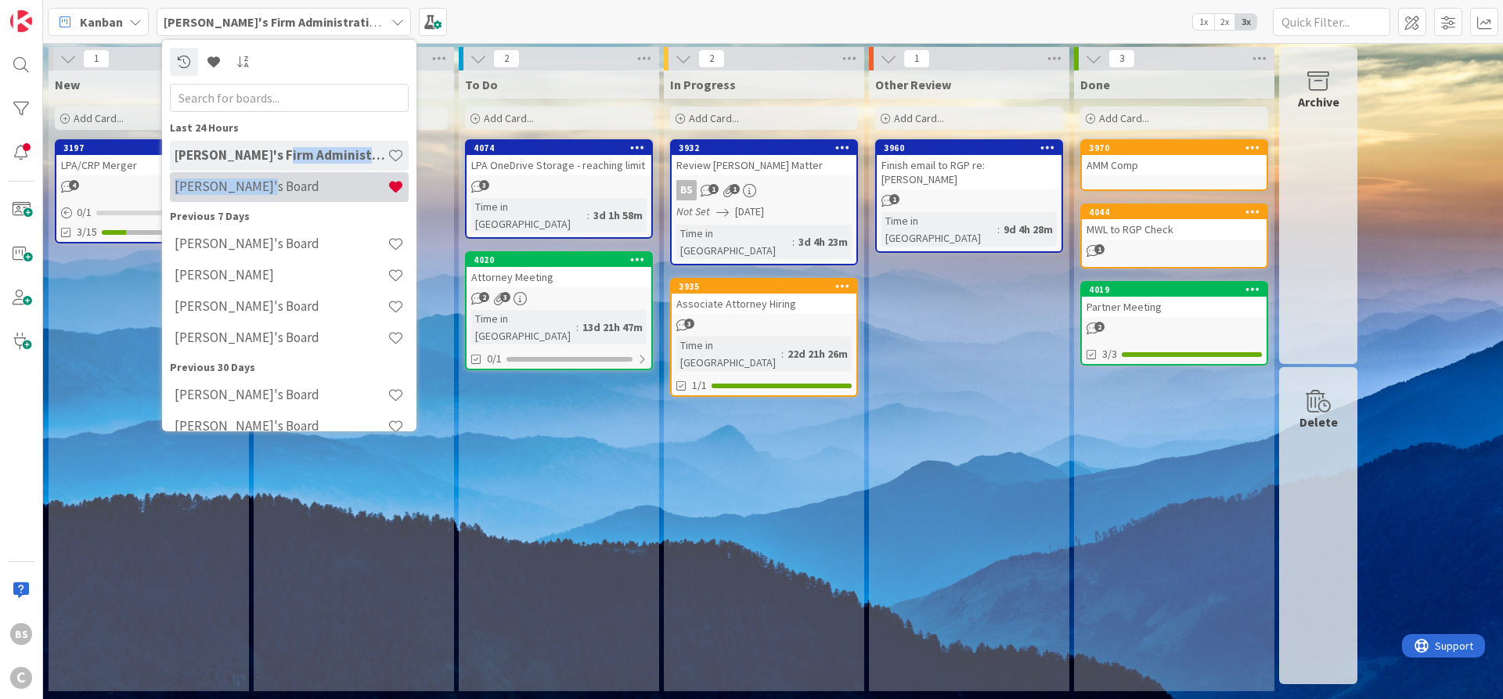
click at [284, 185] on h4 "[PERSON_NAME]'s Board" at bounding box center [281, 186] width 213 height 16
